Goal: Navigation & Orientation: Find specific page/section

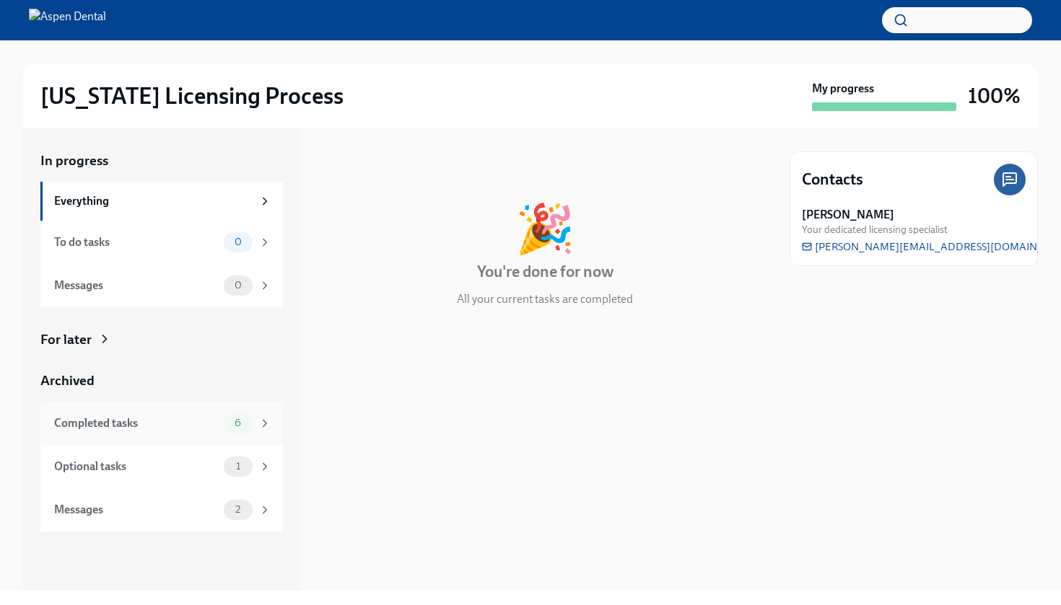
click at [207, 432] on div "Completed tasks 6" at bounding box center [162, 423] width 217 height 20
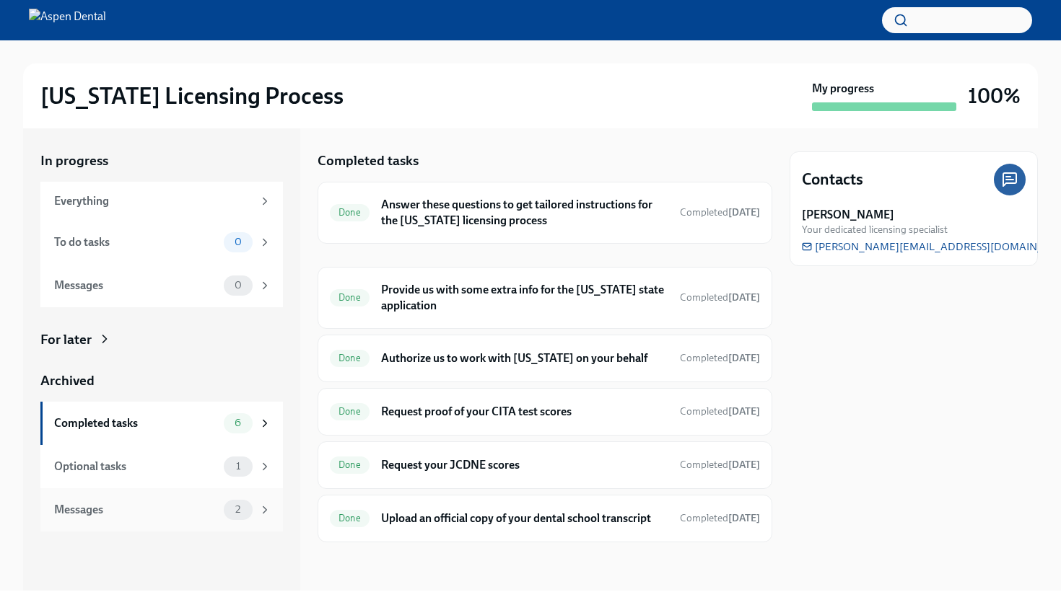
click at [183, 509] on div "Messages" at bounding box center [136, 510] width 164 height 16
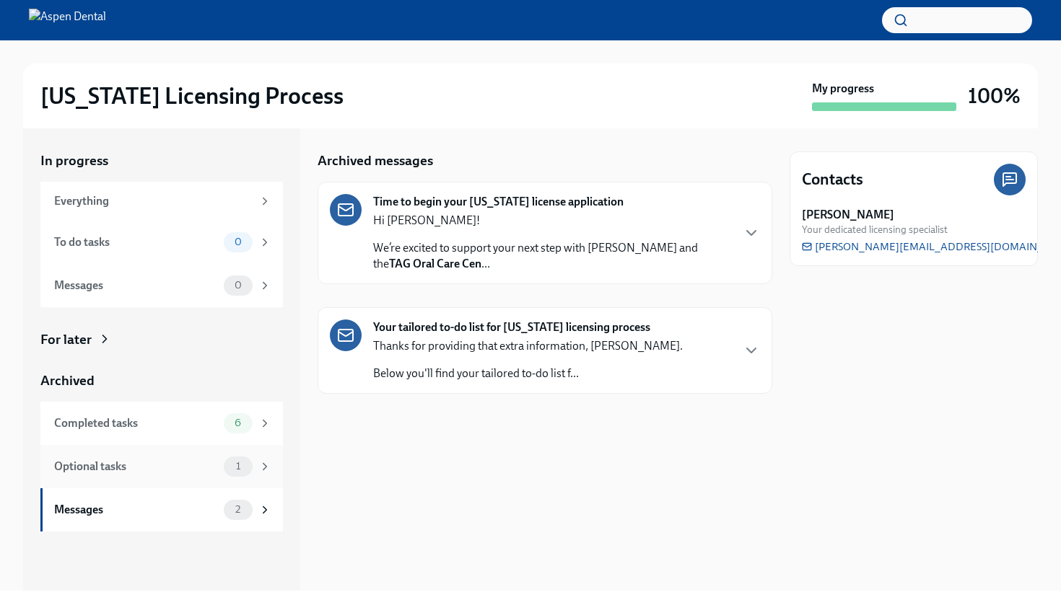
click at [183, 475] on div "Optional tasks 1" at bounding box center [162, 467] width 217 height 20
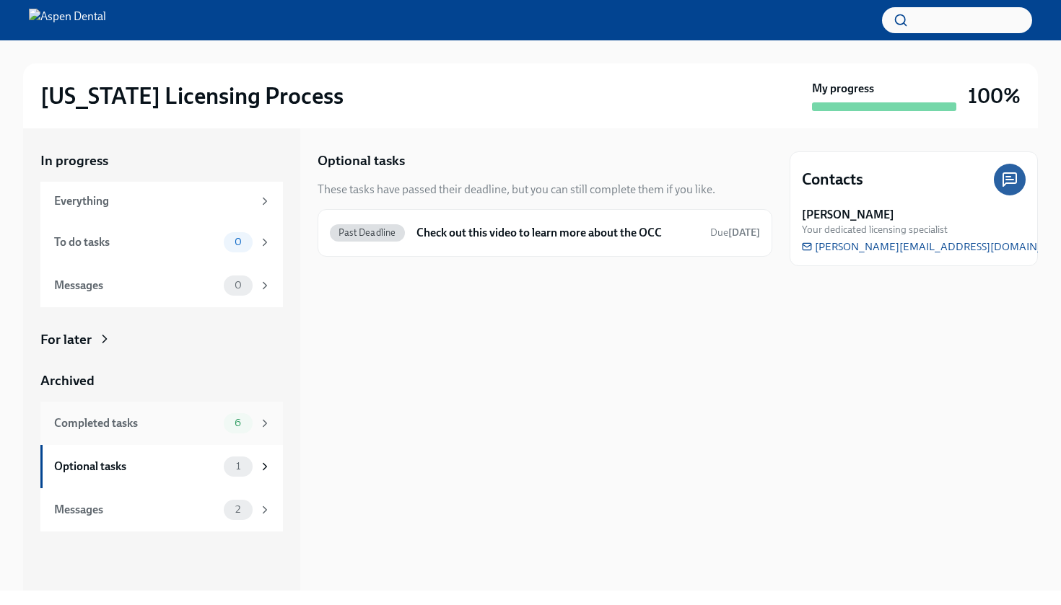
click at [182, 442] on div "Completed tasks 6" at bounding box center [161, 423] width 242 height 43
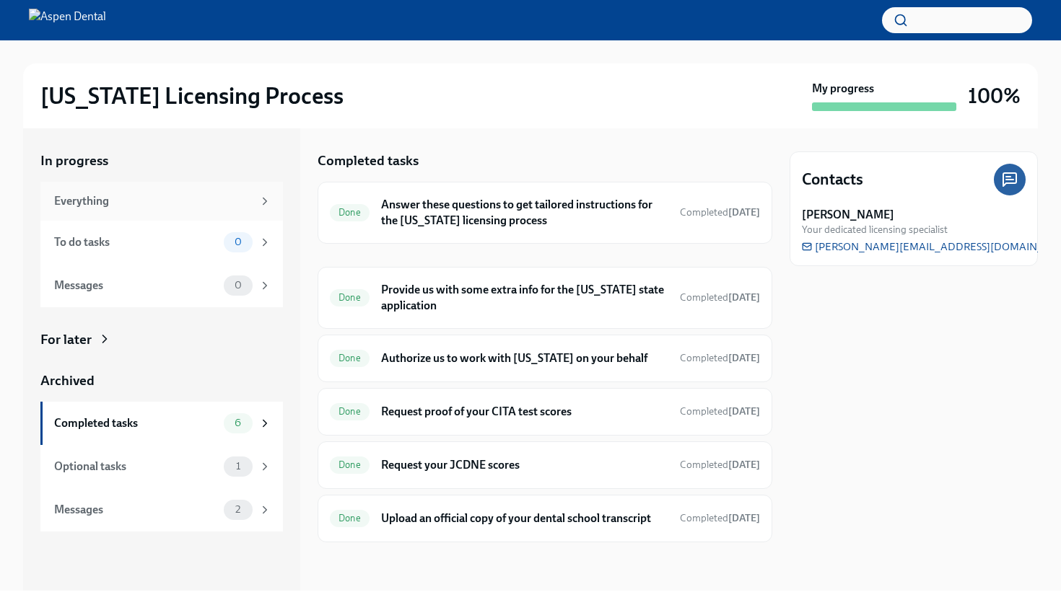
click at [183, 199] on div "Everything" at bounding box center [153, 201] width 198 height 16
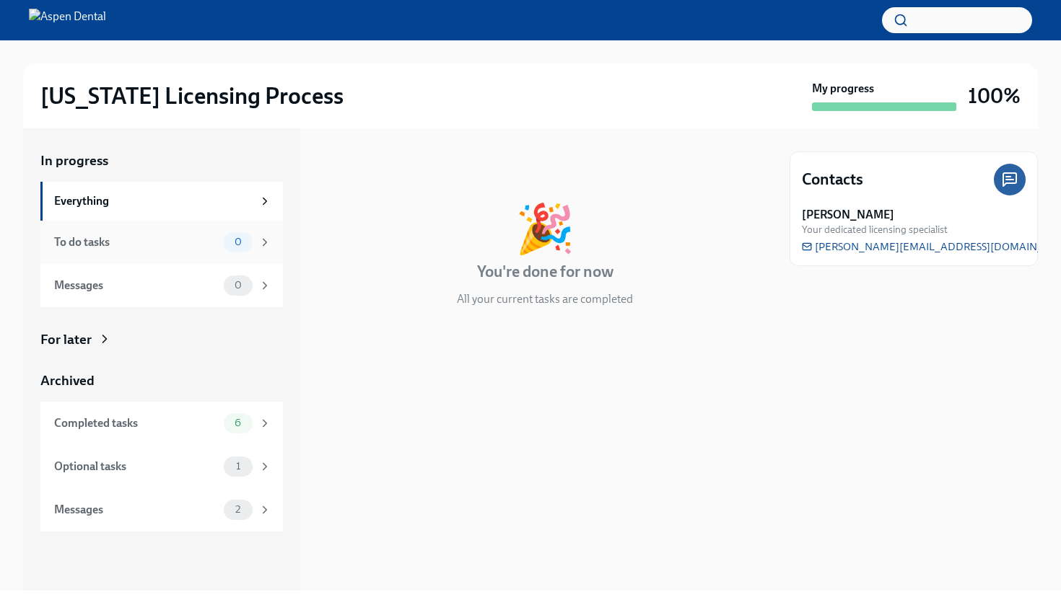
click at [184, 260] on div "To do tasks 0" at bounding box center [161, 242] width 242 height 43
click at [102, 286] on div "Messages" at bounding box center [136, 286] width 164 height 16
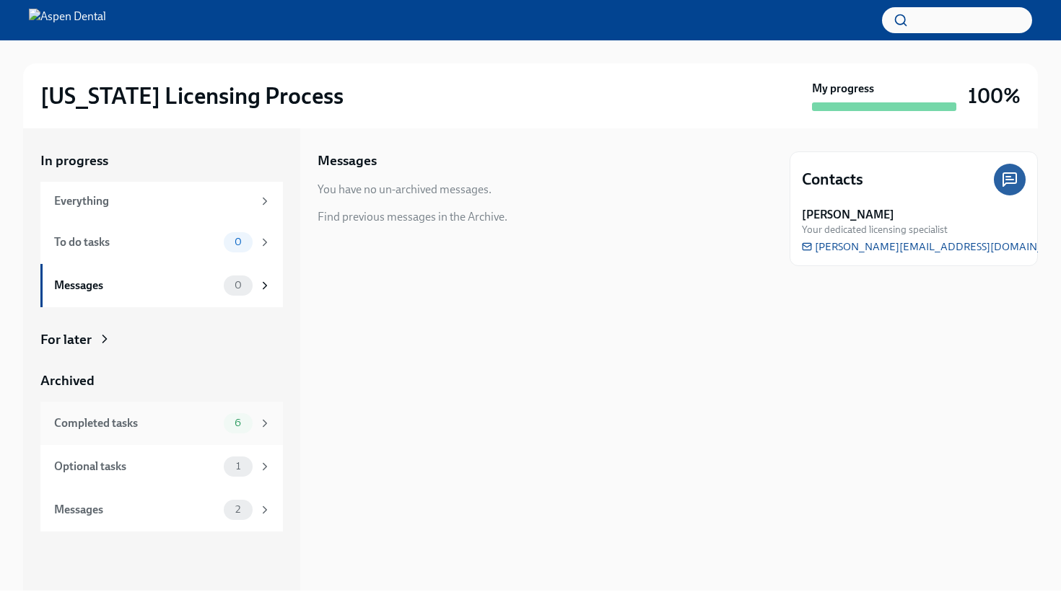
click at [113, 426] on div "Completed tasks" at bounding box center [136, 424] width 164 height 16
